Goal: Transaction & Acquisition: Purchase product/service

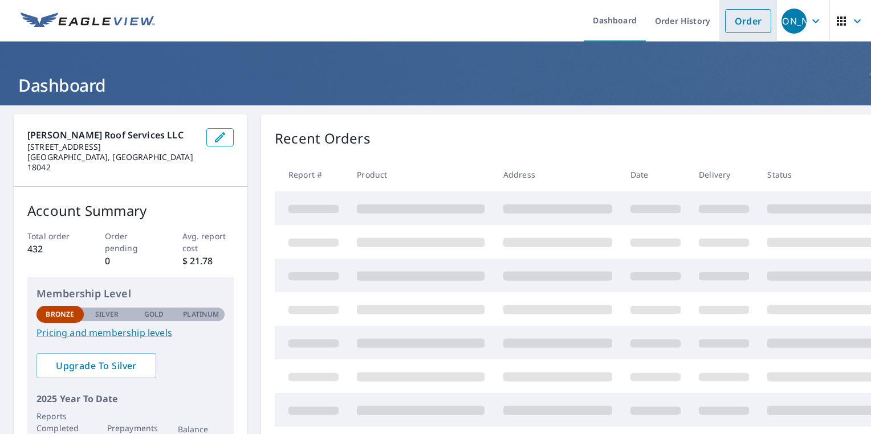
click at [730, 22] on link "Order" at bounding box center [748, 21] width 46 height 24
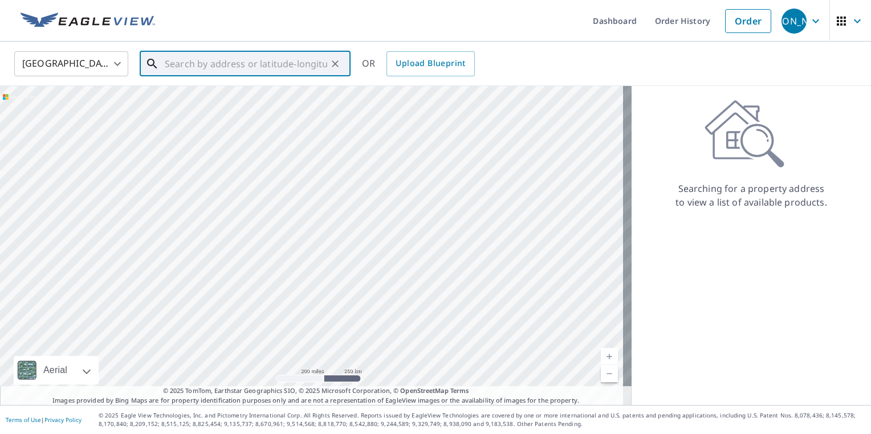
click at [236, 67] on input "text" at bounding box center [246, 64] width 162 height 32
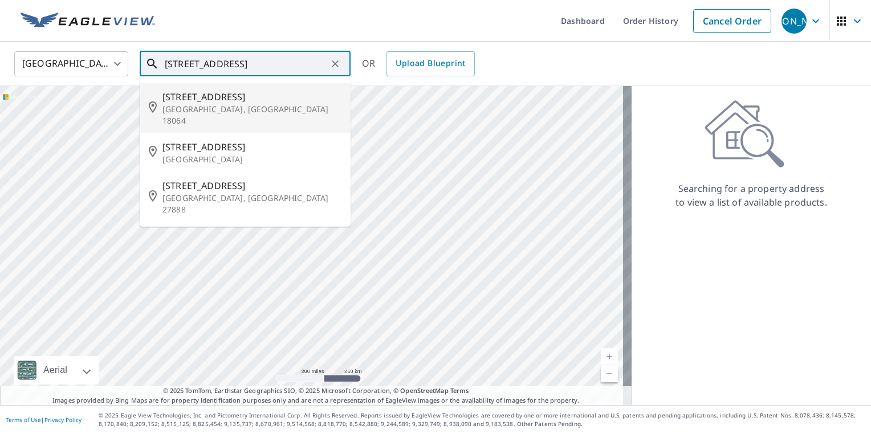
click at [175, 102] on span "480 School House Rd" at bounding box center [251, 97] width 179 height 14
type input "480 School House Rd Nazareth, PA 18064"
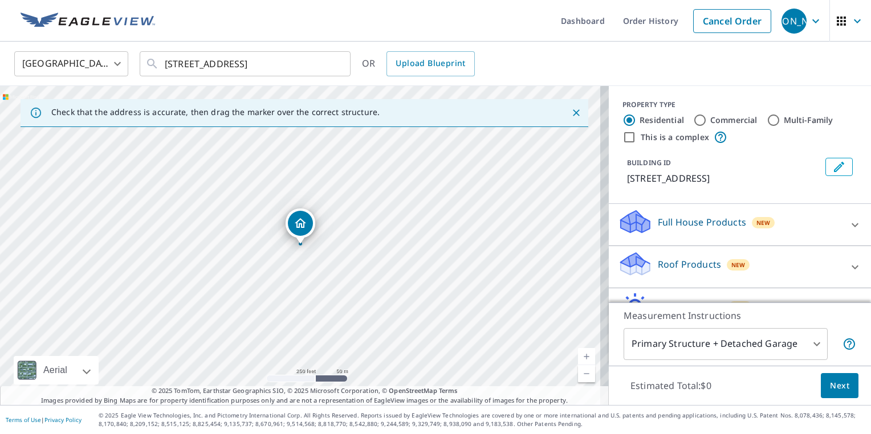
scroll to position [69, 0]
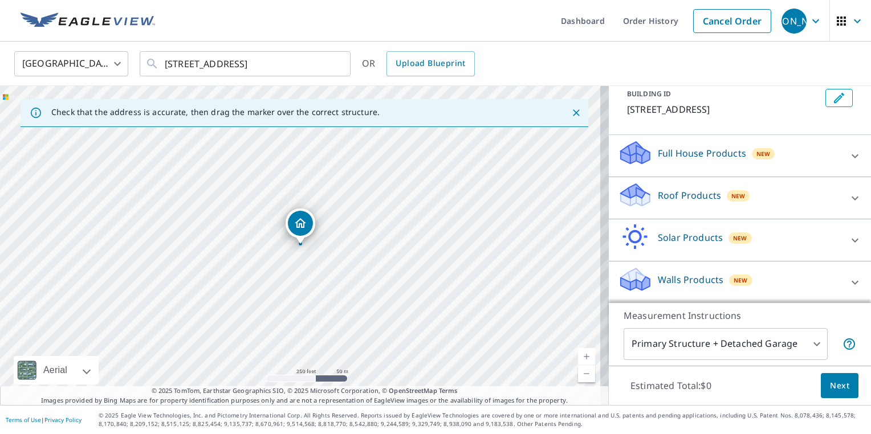
click at [848, 195] on icon at bounding box center [855, 199] width 14 height 14
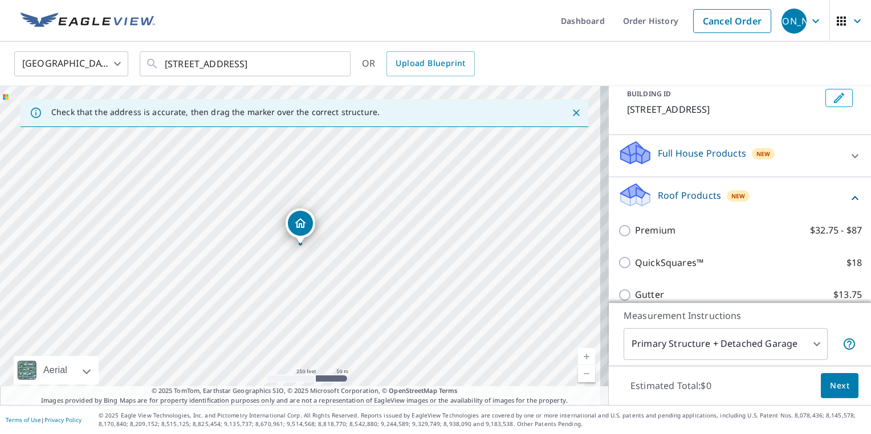
scroll to position [198, 0]
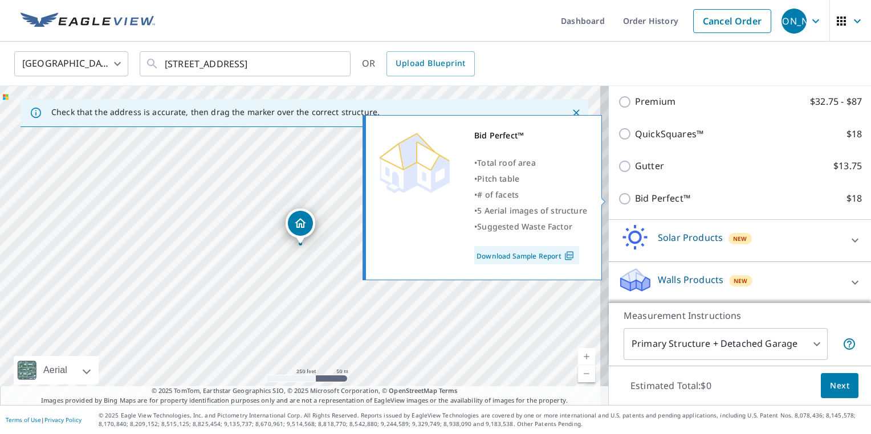
click at [635, 194] on p "Bid Perfect™" at bounding box center [662, 199] width 55 height 14
click at [630, 194] on input "Bid Perfect™ $18" at bounding box center [626, 199] width 17 height 14
checkbox input "true"
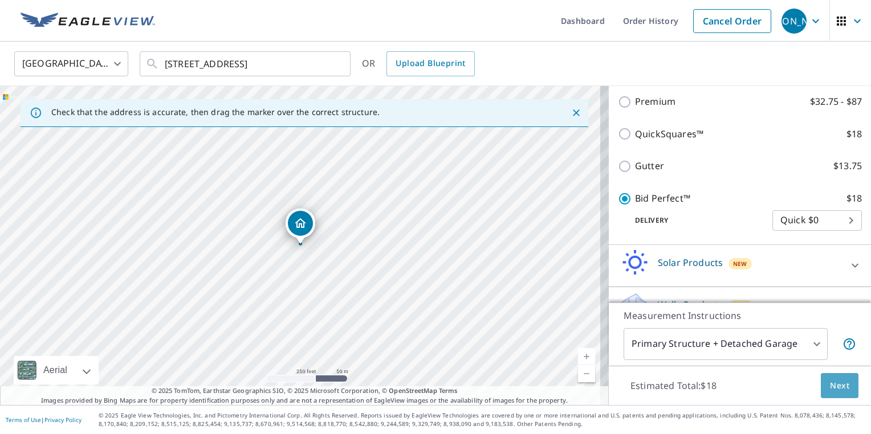
click at [830, 389] on span "Next" at bounding box center [839, 386] width 19 height 14
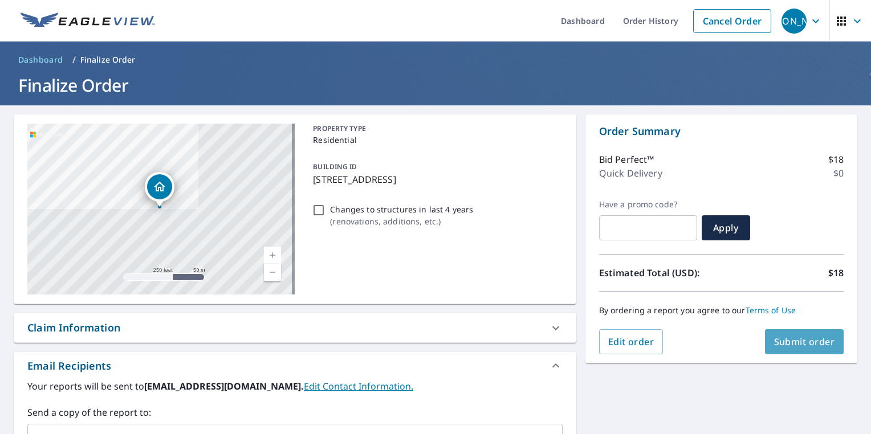
click at [784, 336] on span "Submit order" at bounding box center [804, 342] width 61 height 13
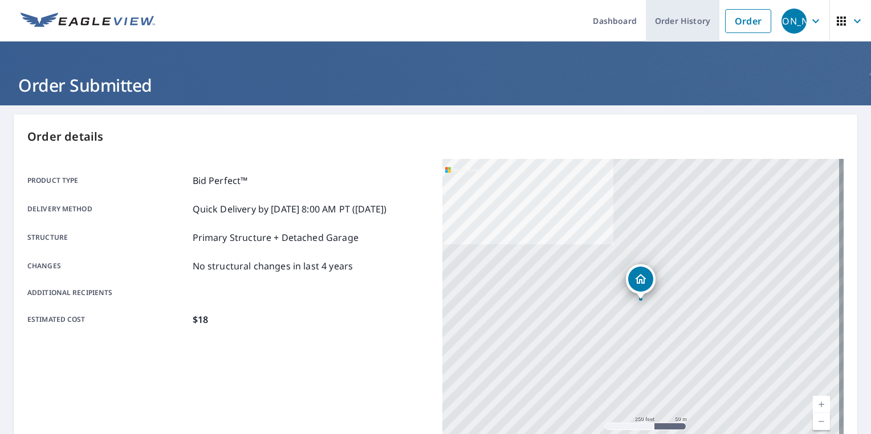
click at [662, 23] on link "Order History" at bounding box center [683, 21] width 74 height 42
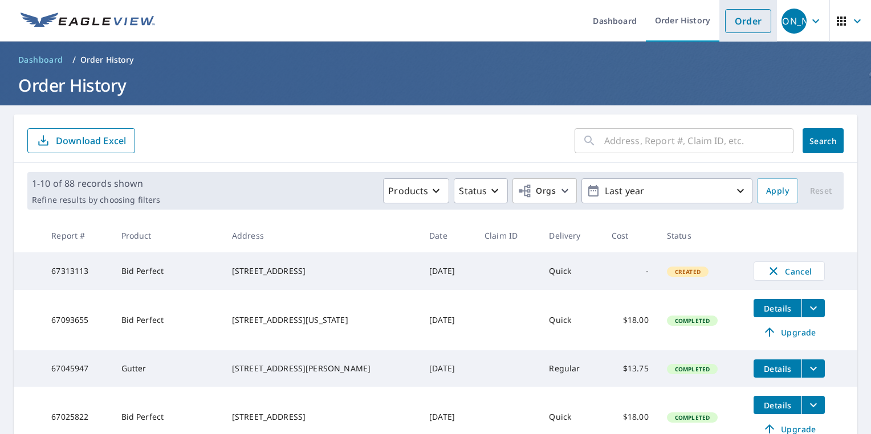
click at [725, 19] on link "Order" at bounding box center [748, 21] width 46 height 24
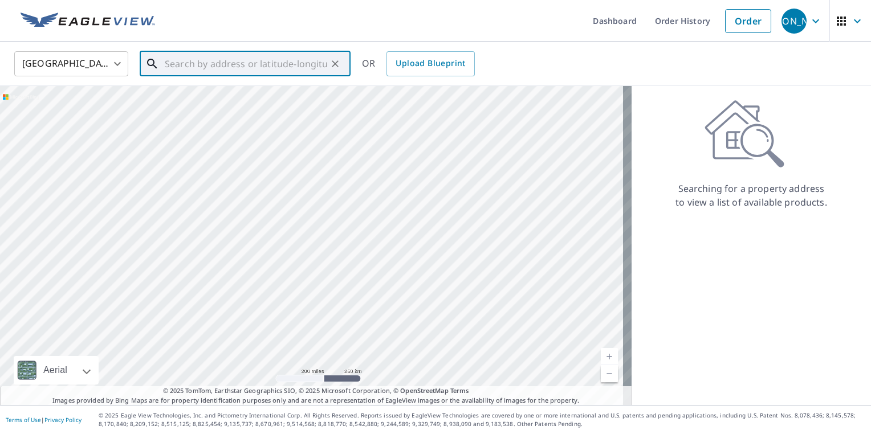
click at [251, 67] on input "text" at bounding box center [246, 64] width 162 height 32
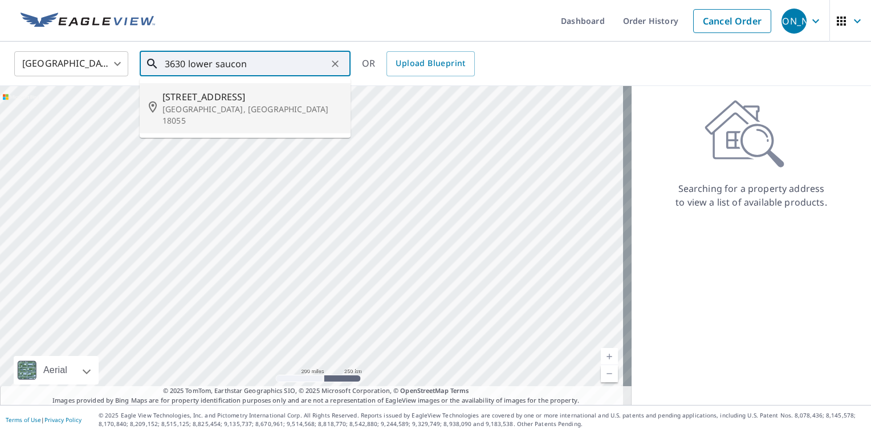
click at [251, 104] on p "Hellertown, PA 18055" at bounding box center [251, 115] width 179 height 23
type input "3630 Lower Saucon Rd Hellertown, PA 18055"
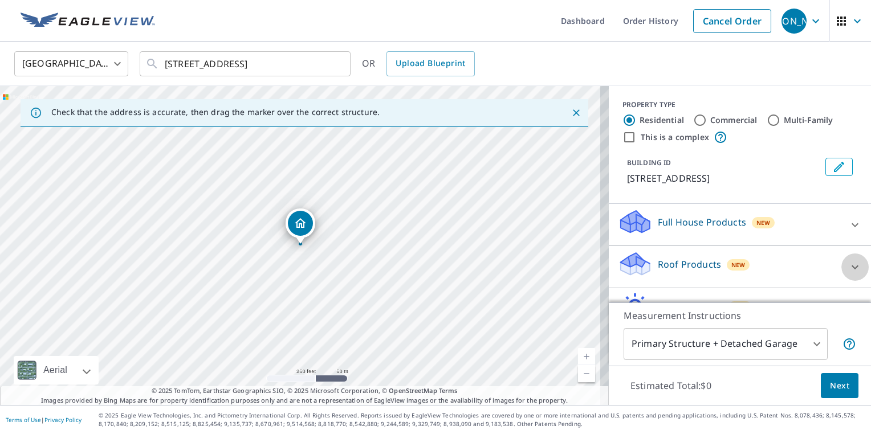
click at [848, 274] on icon at bounding box center [855, 267] width 14 height 14
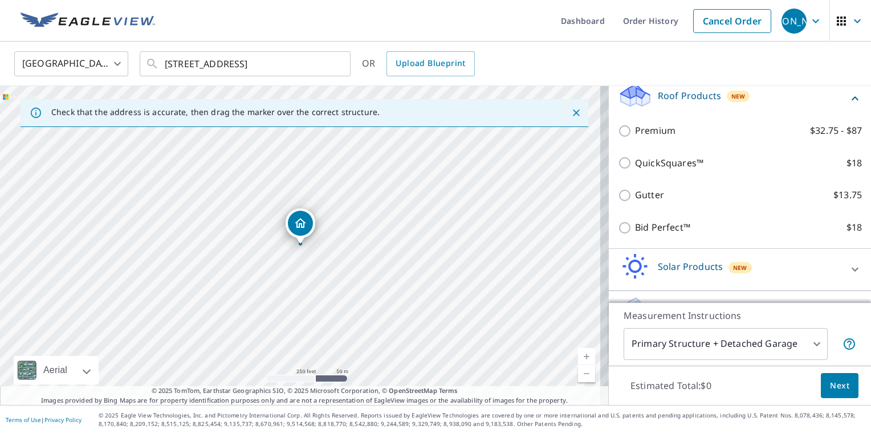
scroll to position [176, 0]
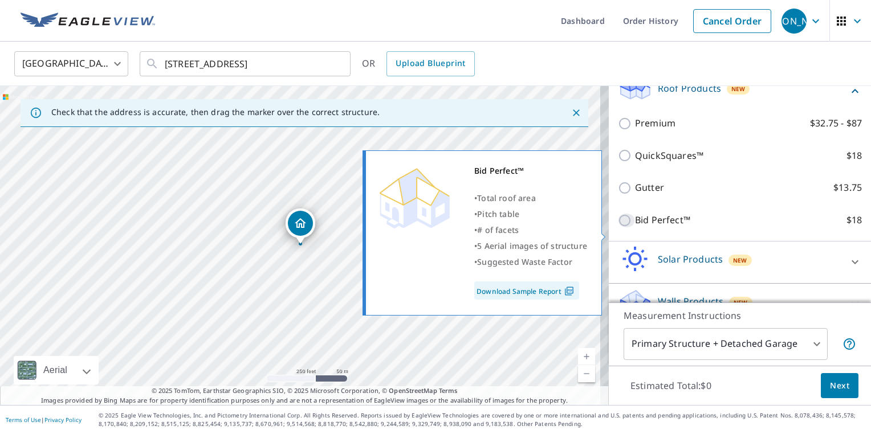
click at [618, 227] on input "Bid Perfect™ $18" at bounding box center [626, 221] width 17 height 14
checkbox input "true"
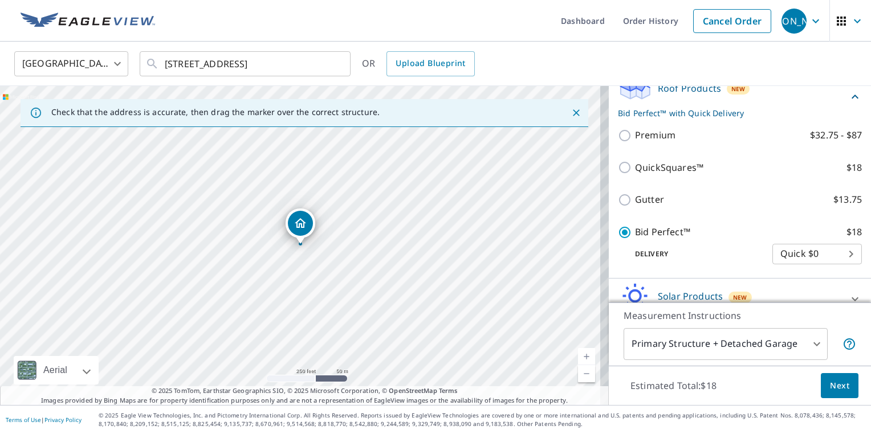
click at [830, 382] on span "Next" at bounding box center [839, 386] width 19 height 14
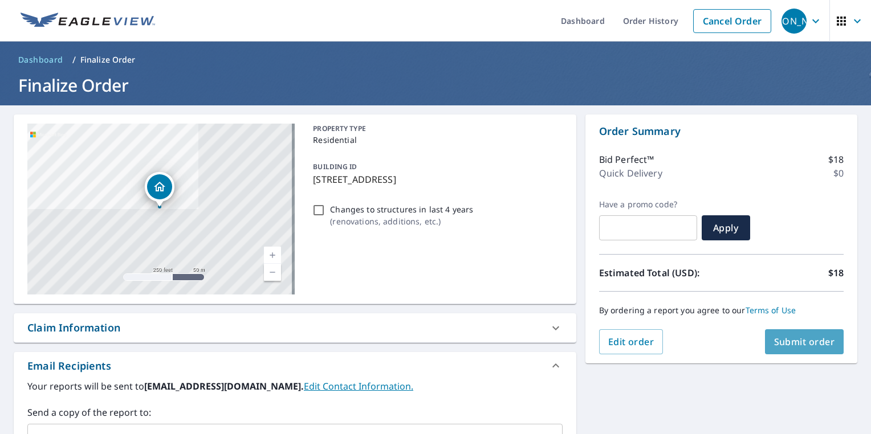
click at [783, 334] on button "Submit order" at bounding box center [804, 341] width 79 height 25
